Goal: Task Accomplishment & Management: Manage account settings

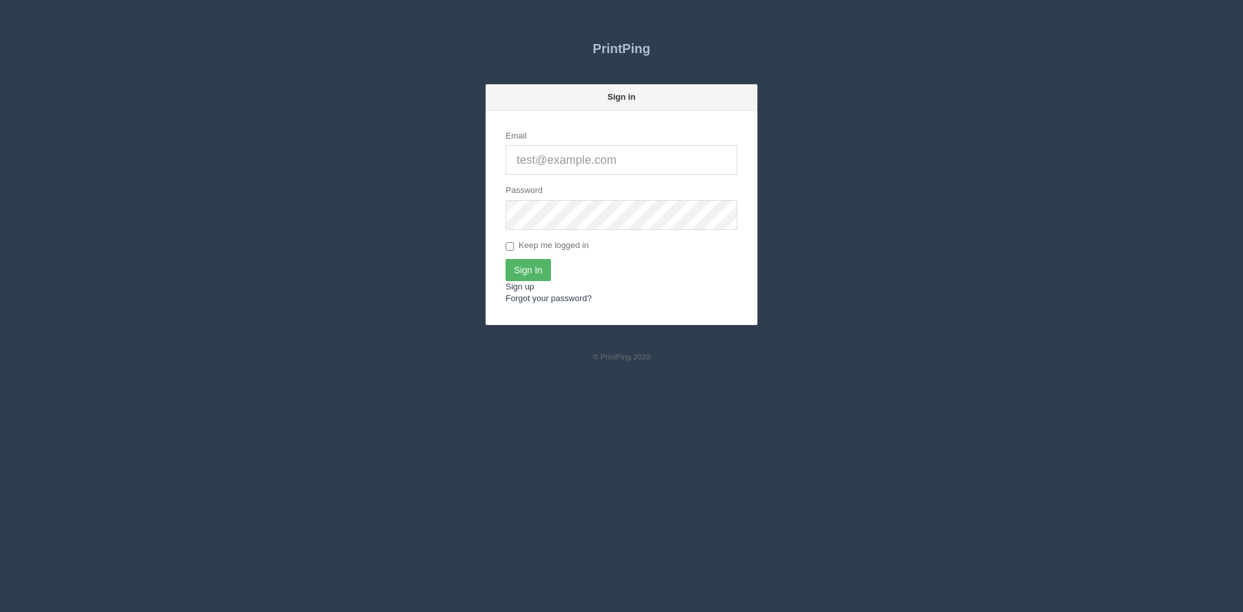
type input "[PERSON_NAME][EMAIL_ADDRESS][DOMAIN_NAME]"
click at [539, 272] on input "Sign In" at bounding box center [528, 270] width 45 height 22
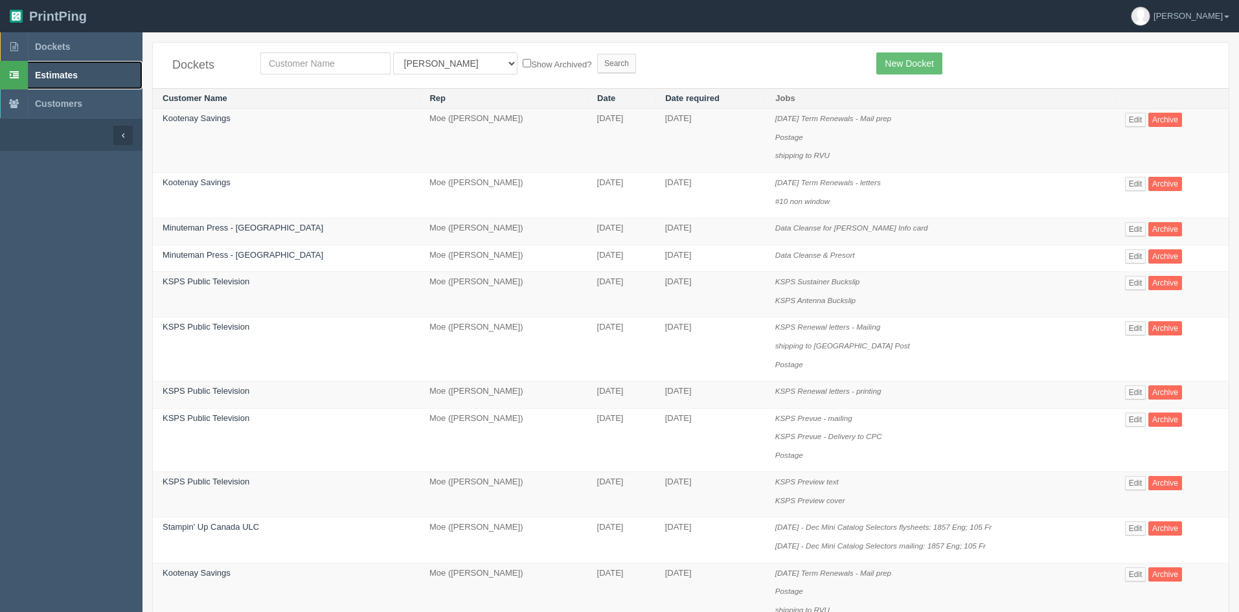
click at [106, 73] on link "Estimates" at bounding box center [71, 75] width 142 height 28
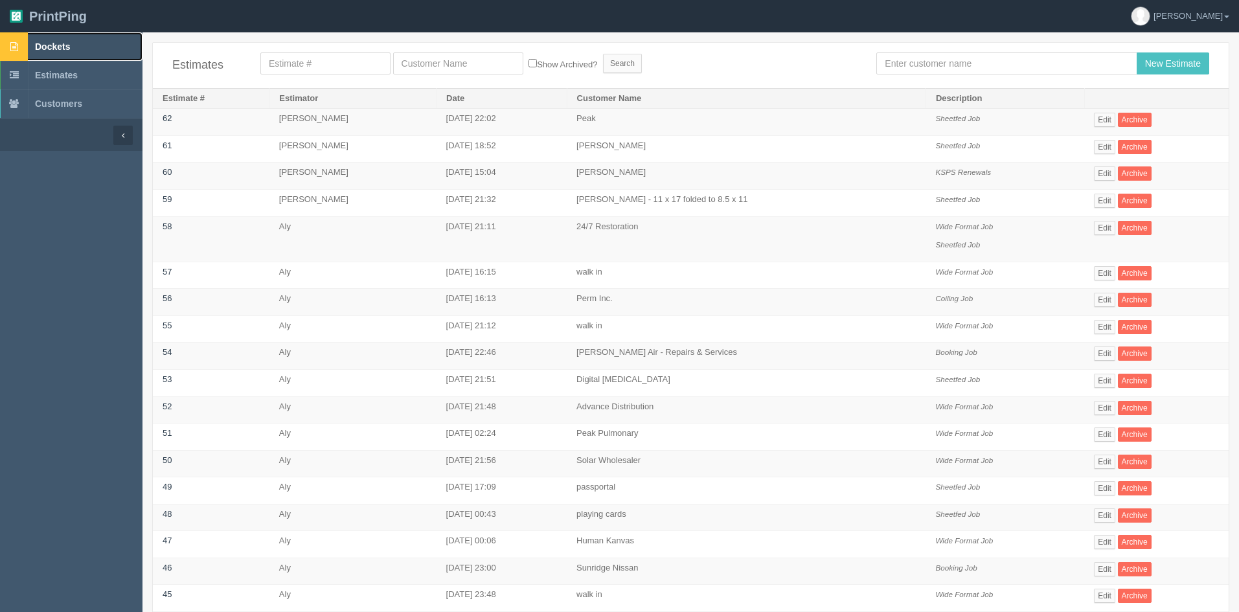
drag, startPoint x: 45, startPoint y: 44, endPoint x: 286, endPoint y: 51, distance: 241.7
click at [45, 44] on span "Dockets" at bounding box center [52, 46] width 35 height 10
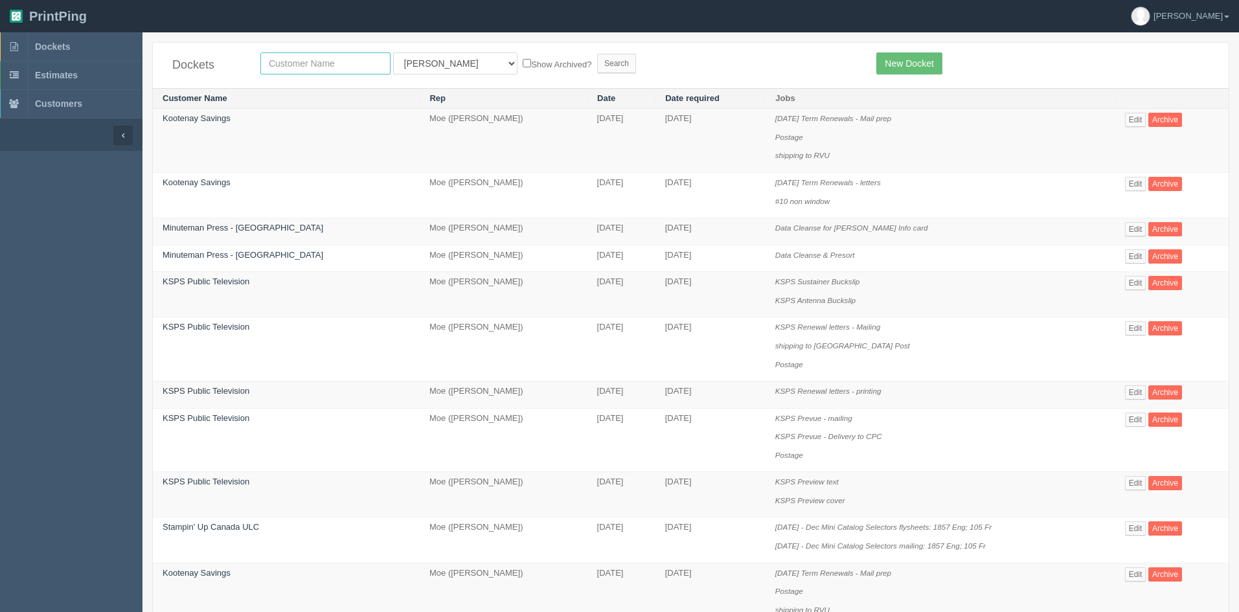
click at [302, 67] on input "text" at bounding box center [325, 63] width 130 height 22
click at [302, 67] on input "maryh o" at bounding box center [325, 63] width 130 height 22
type input "mary ox"
click at [440, 65] on select "All Users Ali Ali Test 1 Aly Amy Ankit Arif Brandon Dan France Greg Jim Mark Ma…" at bounding box center [455, 63] width 124 height 22
select select
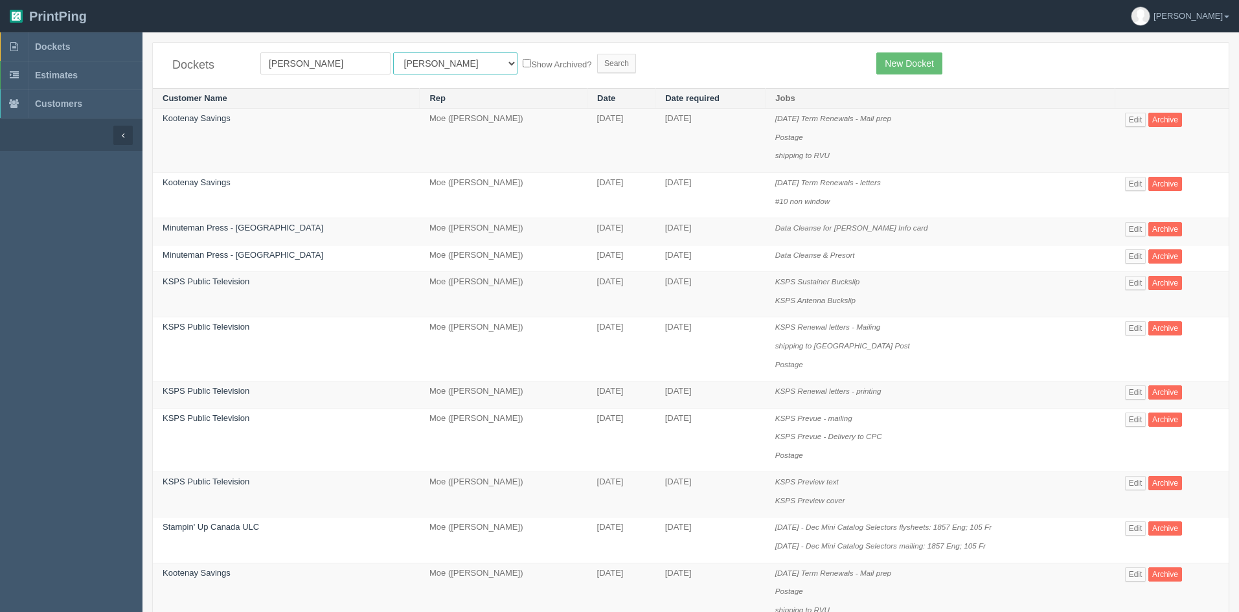
click at [393, 52] on select "All Users Ali Ali Test 1 Aly Amy Ankit Arif Brandon Dan France Greg Jim Mark Ma…" at bounding box center [455, 63] width 124 height 22
click at [597, 64] on input "Search" at bounding box center [616, 63] width 39 height 19
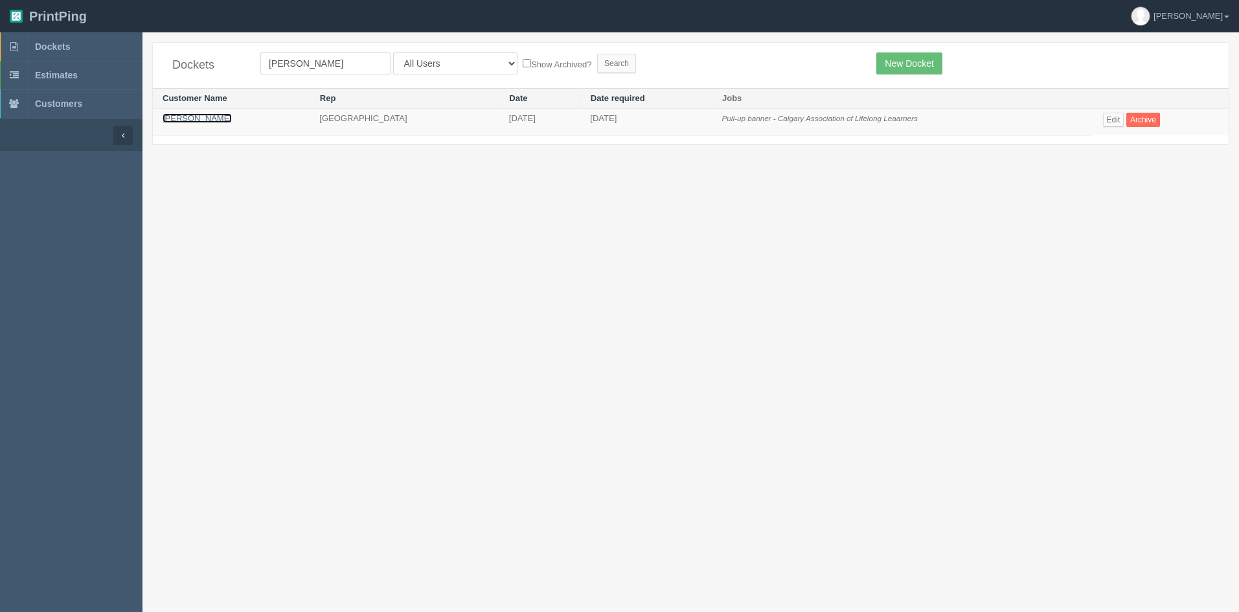
click at [232, 119] on link "[PERSON_NAME]" at bounding box center [197, 118] width 69 height 10
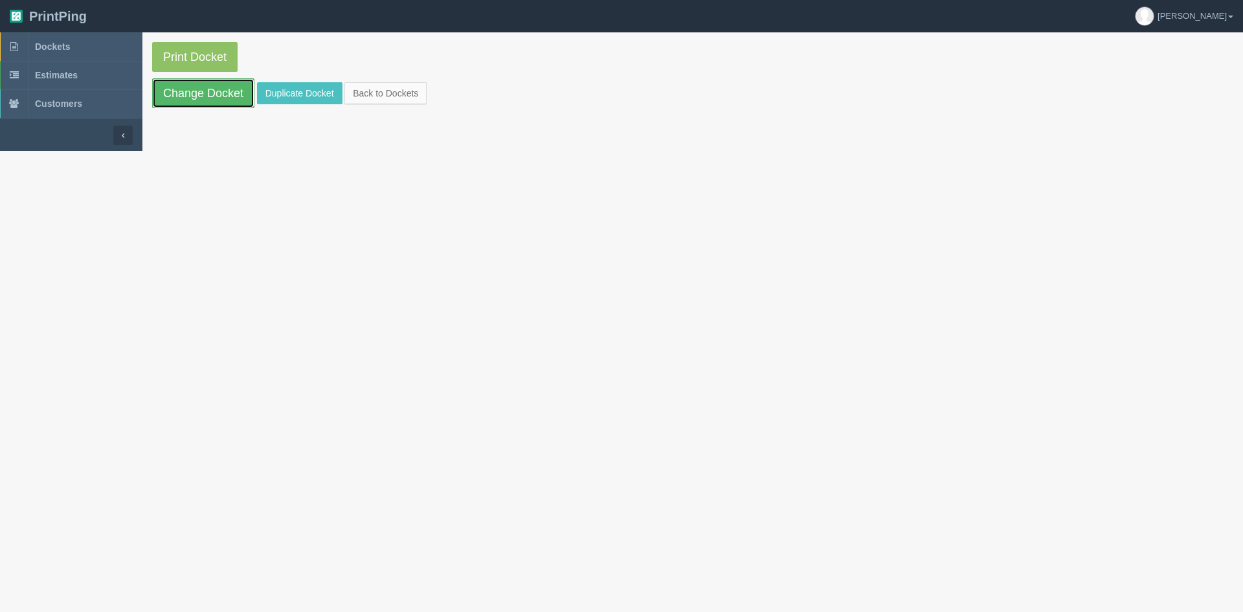
click at [183, 96] on link "Change Docket" at bounding box center [203, 93] width 102 height 30
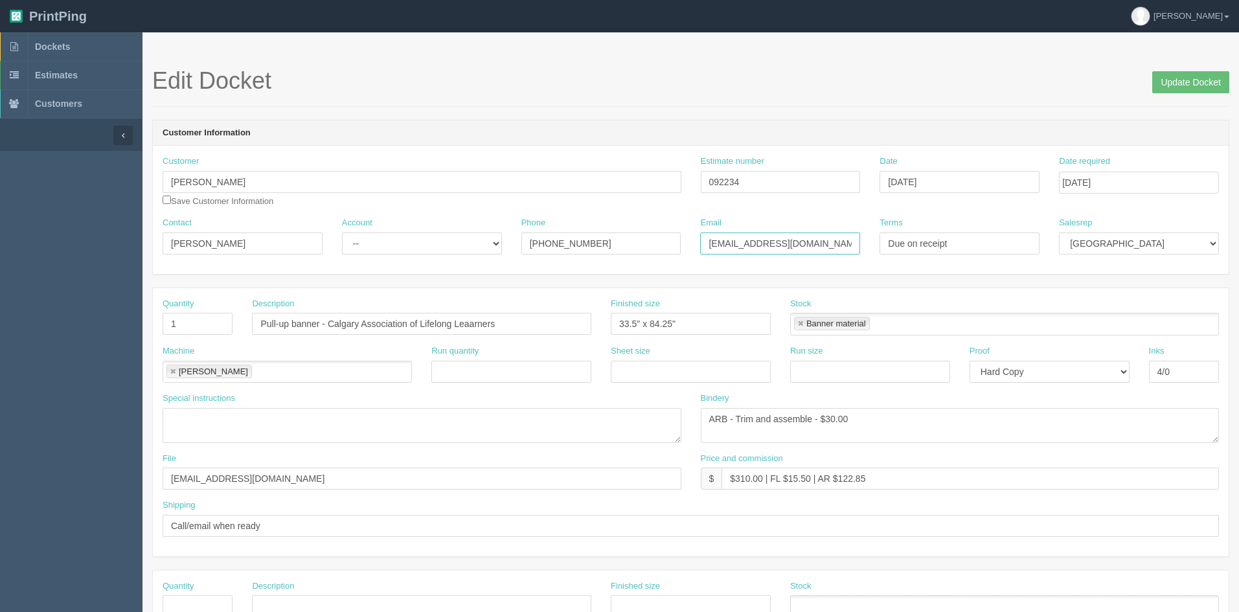
scroll to position [0, 6]
drag, startPoint x: 710, startPoint y: 242, endPoint x: 861, endPoint y: 240, distance: 150.9
click at [861, 240] on div "Email [EMAIL_ADDRESS][DOMAIN_NAME]" at bounding box center [779, 240] width 179 height 47
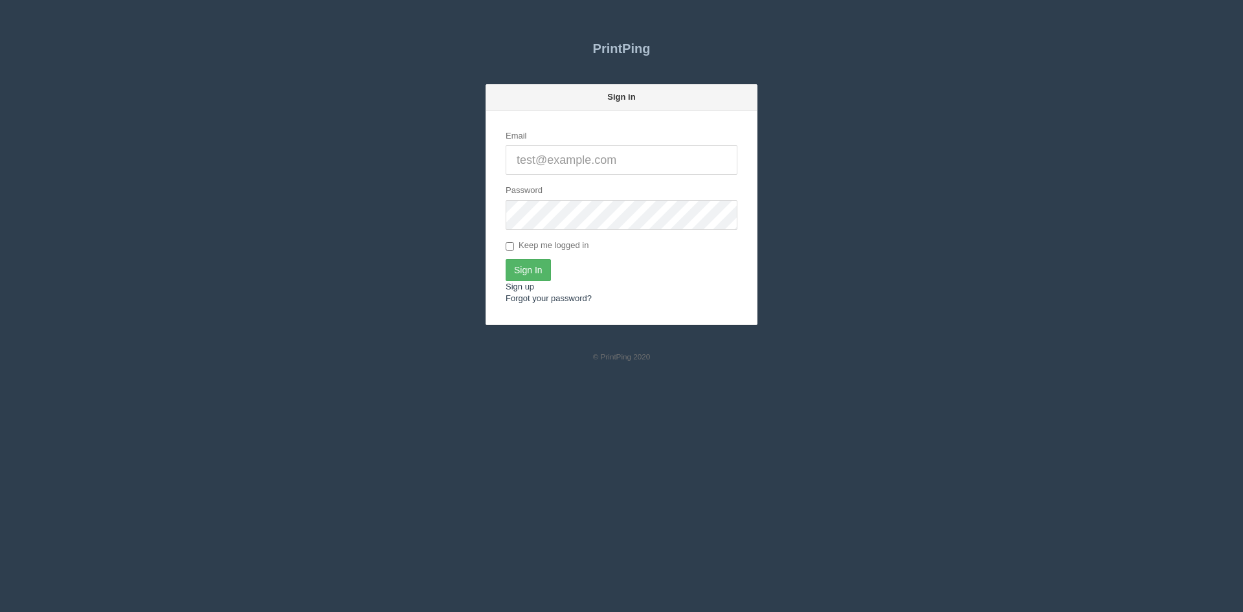
type input "[PERSON_NAME][EMAIL_ADDRESS][DOMAIN_NAME]"
click at [528, 267] on input "Sign In" at bounding box center [528, 270] width 45 height 22
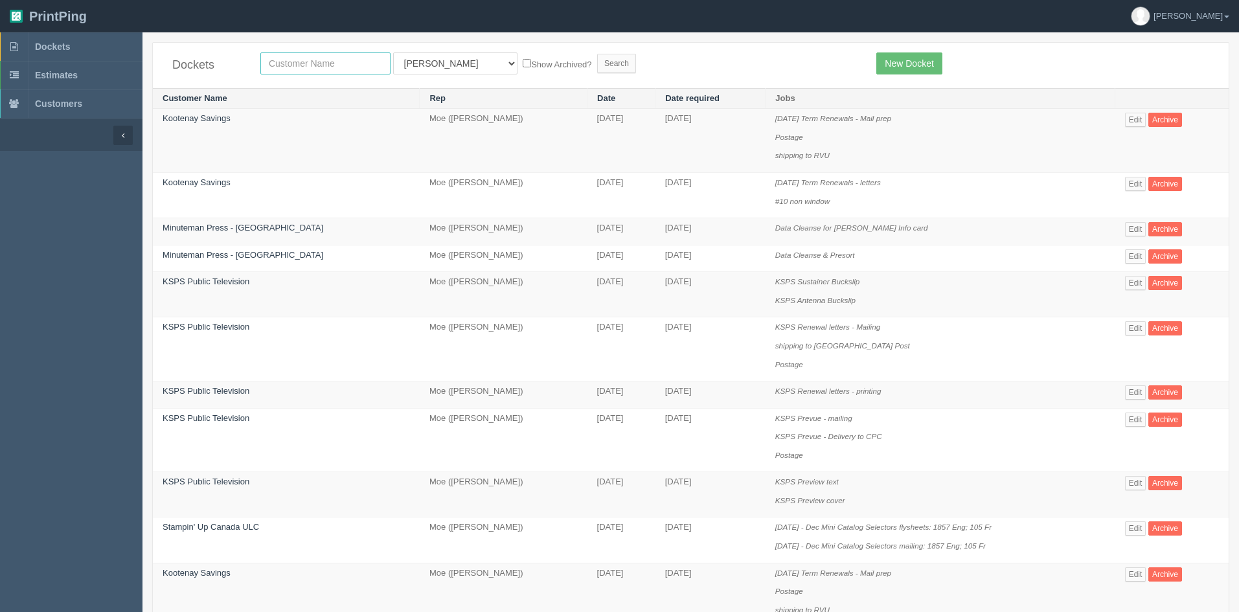
click at [334, 68] on input "text" at bounding box center [325, 63] width 130 height 22
type input "RCCG"
click at [449, 62] on select "All Users Ali Ali Test 1 Aly Amy Ankit Arif Brandon Dan France Greg Jim Mark Ma…" at bounding box center [455, 63] width 124 height 22
select select "6"
click at [393, 52] on select "All Users Ali Ali Test 1 Aly Amy Ankit Arif Brandon Dan France Greg Jim Mark Ma…" at bounding box center [455, 63] width 124 height 22
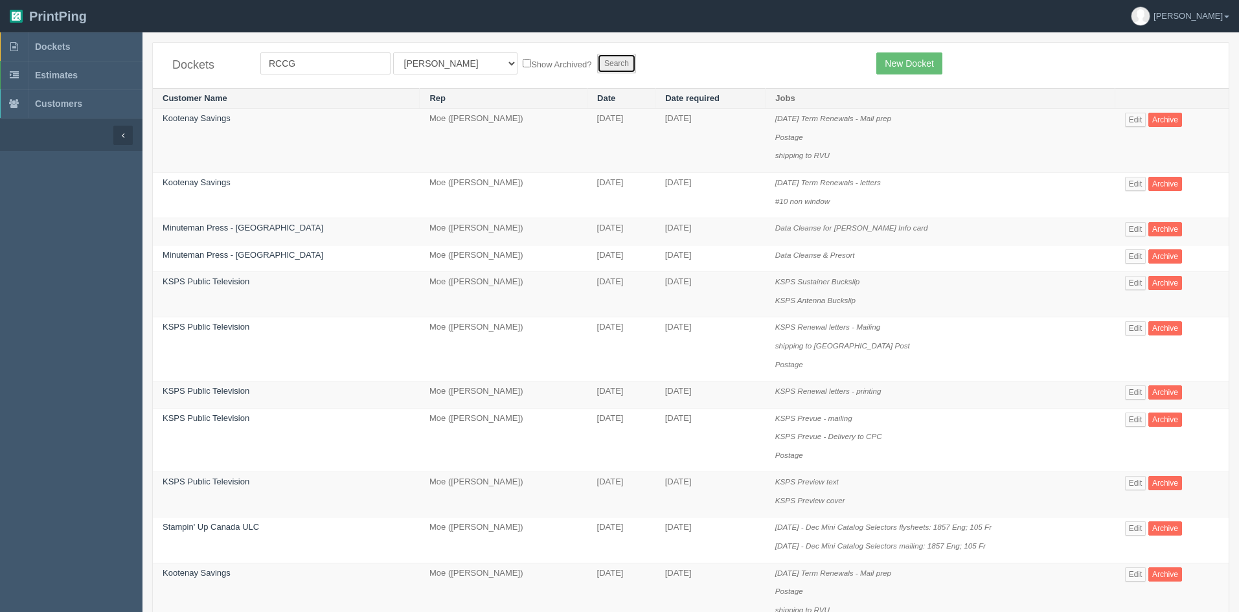
click at [597, 58] on input "Search" at bounding box center [616, 63] width 39 height 19
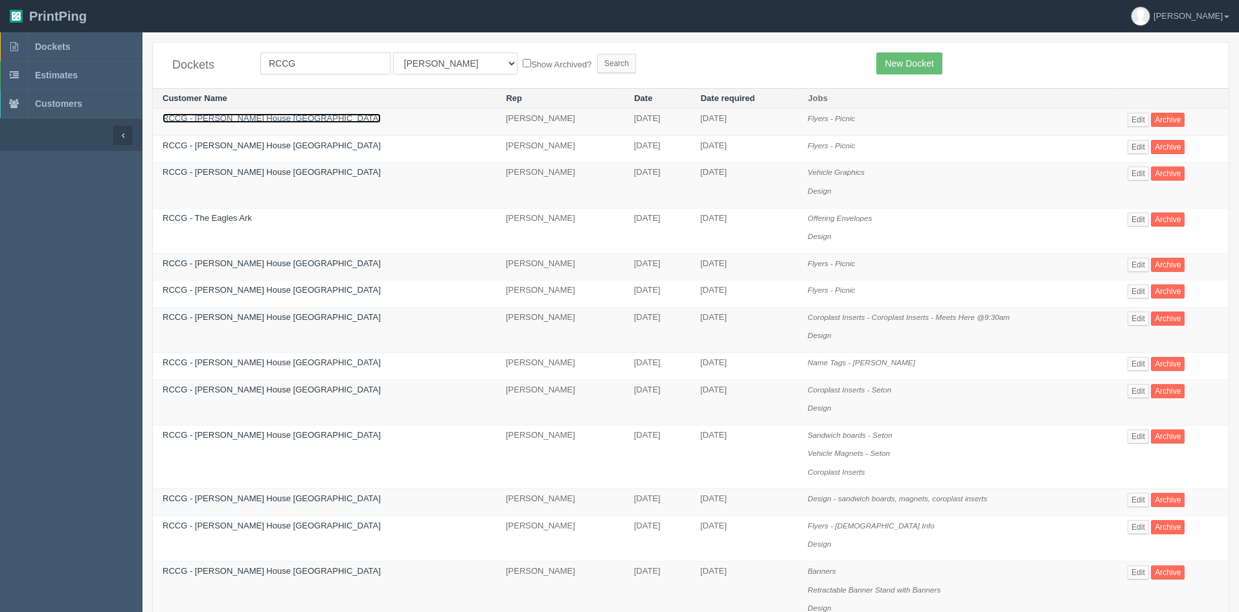
click at [214, 119] on link "RCCG - [PERSON_NAME] House [GEOGRAPHIC_DATA]" at bounding box center [272, 118] width 218 height 10
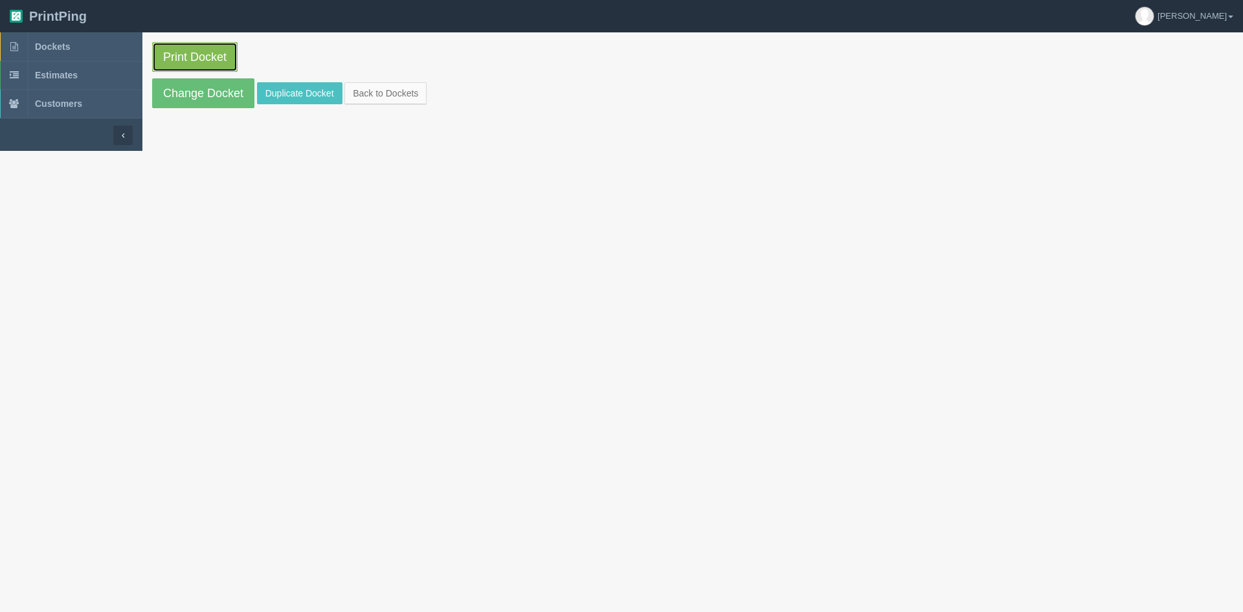
click at [210, 52] on link "Print Docket" at bounding box center [194, 57] width 85 height 30
